Goal: Use online tool/utility

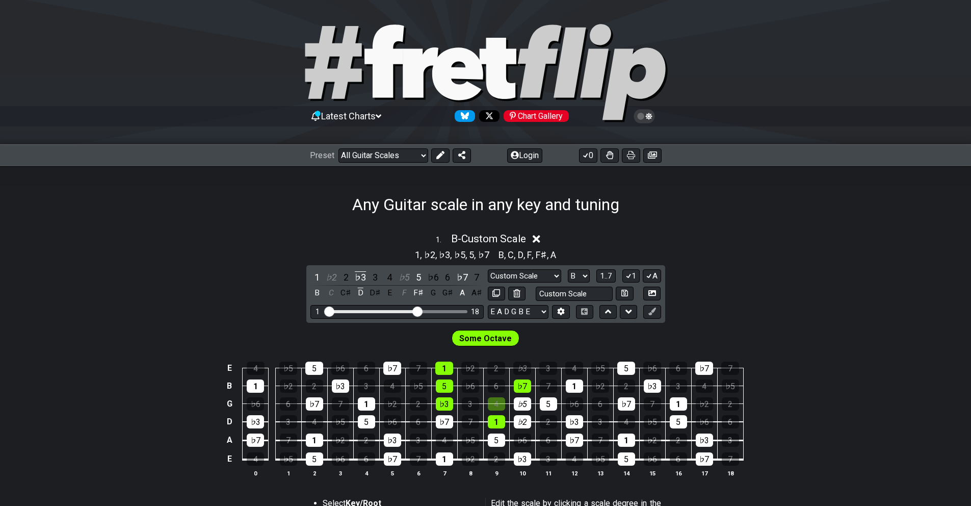
select select "Custom Scale"
select select "B"
select select "Custom Scale"
select select "B"
select select "Custom Scale"
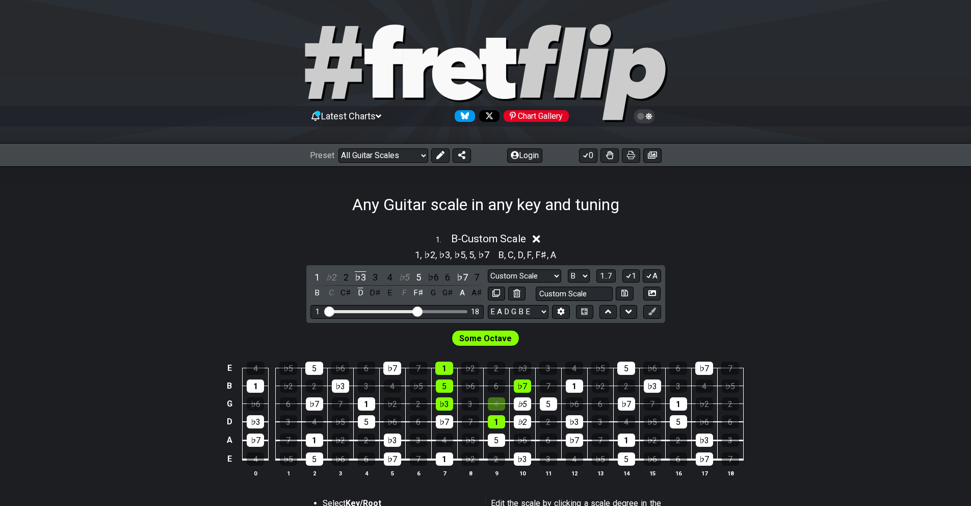
select select "B"
select select "Custom Scale"
select select "B"
select select "Custom Scale"
select select "B"
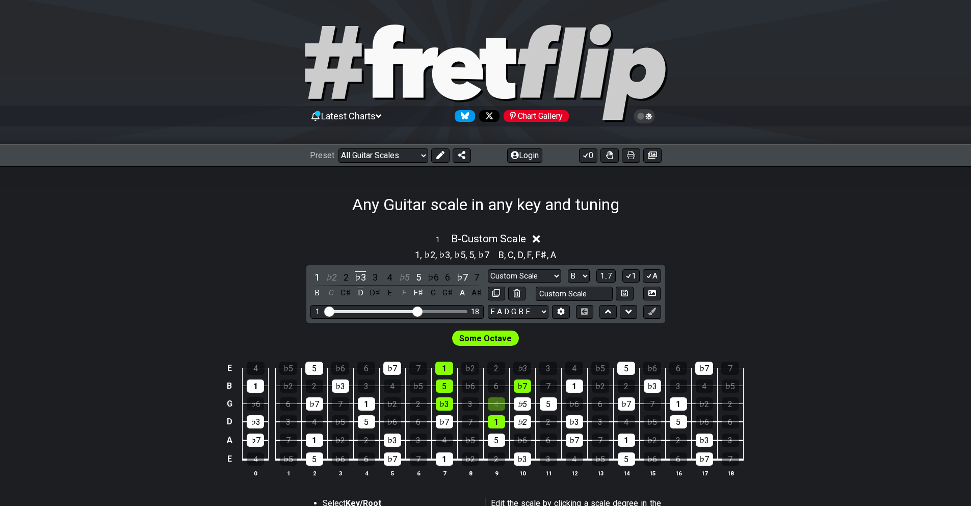
select select "Mixolydian"
select select "B"
select select "Phrygian"
select select "E"
select select "Lydian"
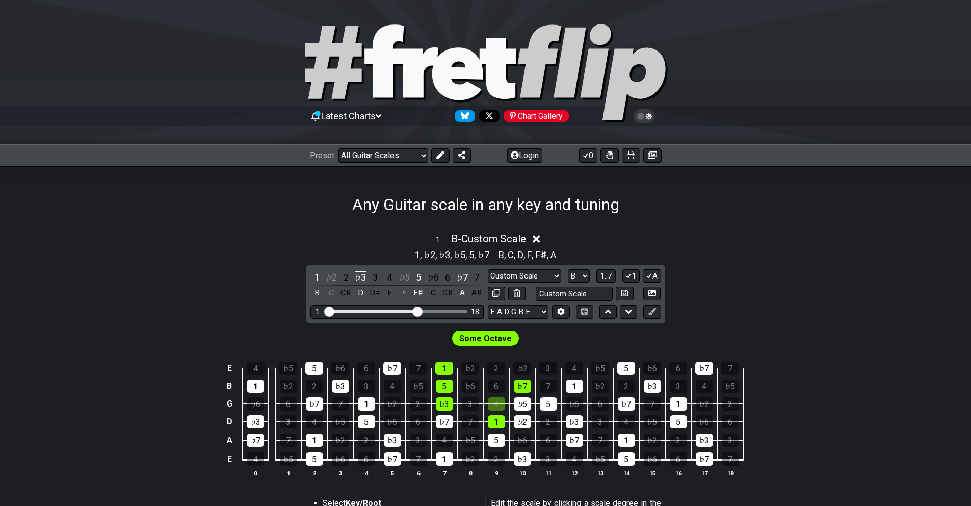
select select "B"
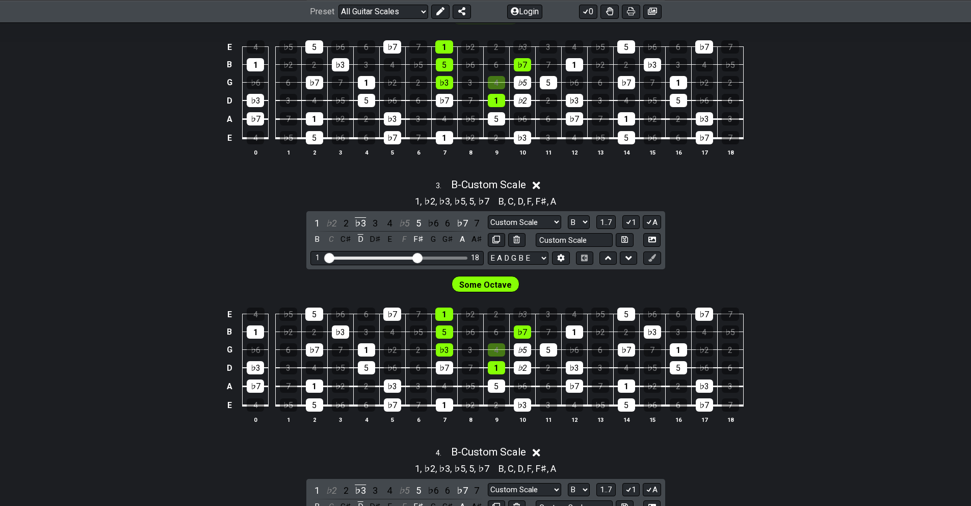
scroll to position [674, 0]
click at [496, 77] on div "4" at bounding box center [496, 82] width 17 height 13
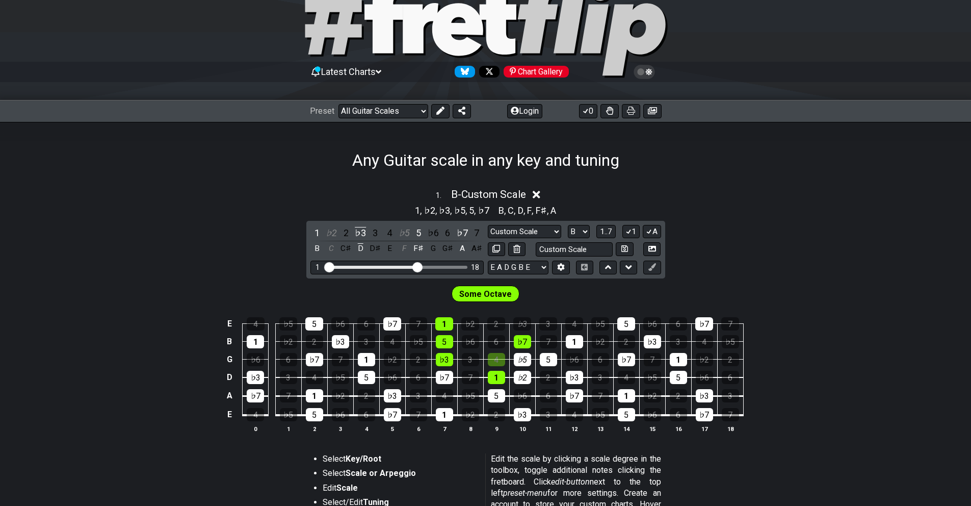
scroll to position [7, 0]
